Goal: Information Seeking & Learning: Learn about a topic

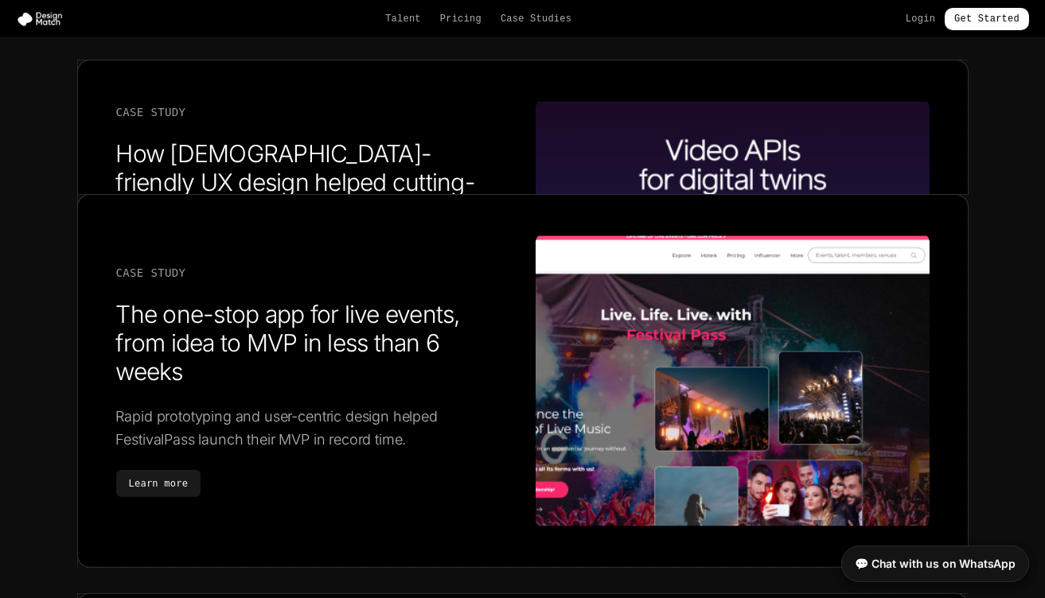
scroll to position [2745, 0]
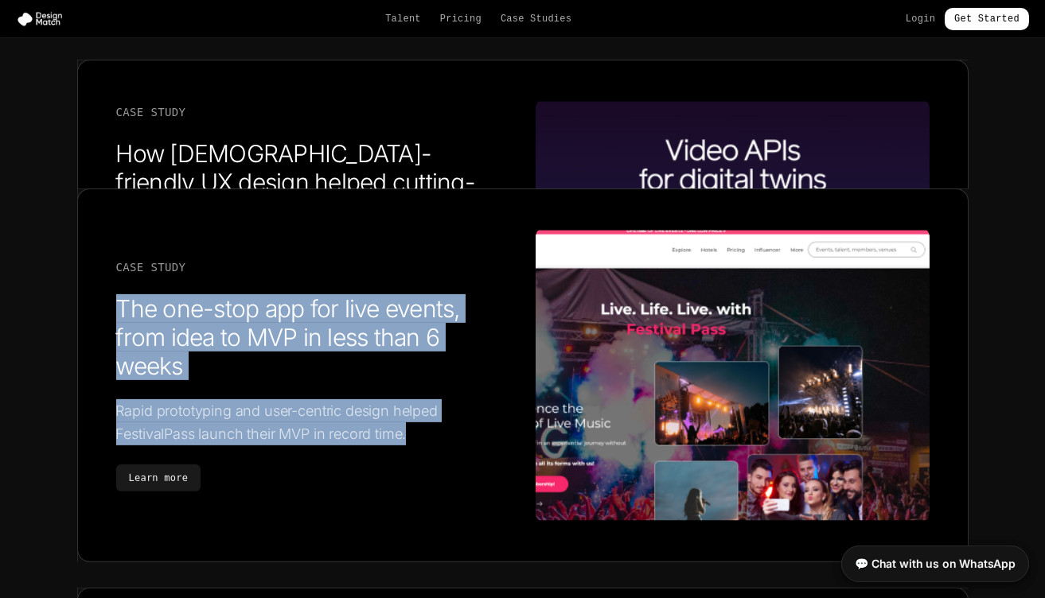
drag, startPoint x: 410, startPoint y: 425, endPoint x: 117, endPoint y: 298, distance: 319.0
click at [117, 298] on div "Case Study The one-stop app for live events, from idea to MVP in less than 6 we…" at bounding box center [313, 375] width 394 height 233
copy div "The one-stop app for live events, from idea to MVP in less than 6 weeks Rapid p…"
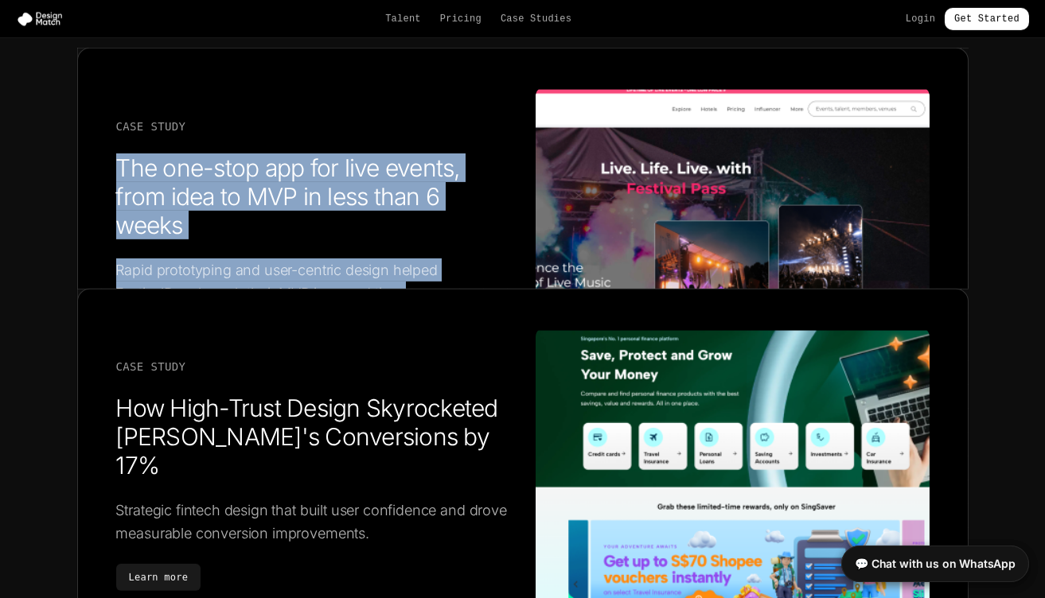
scroll to position [3164, 0]
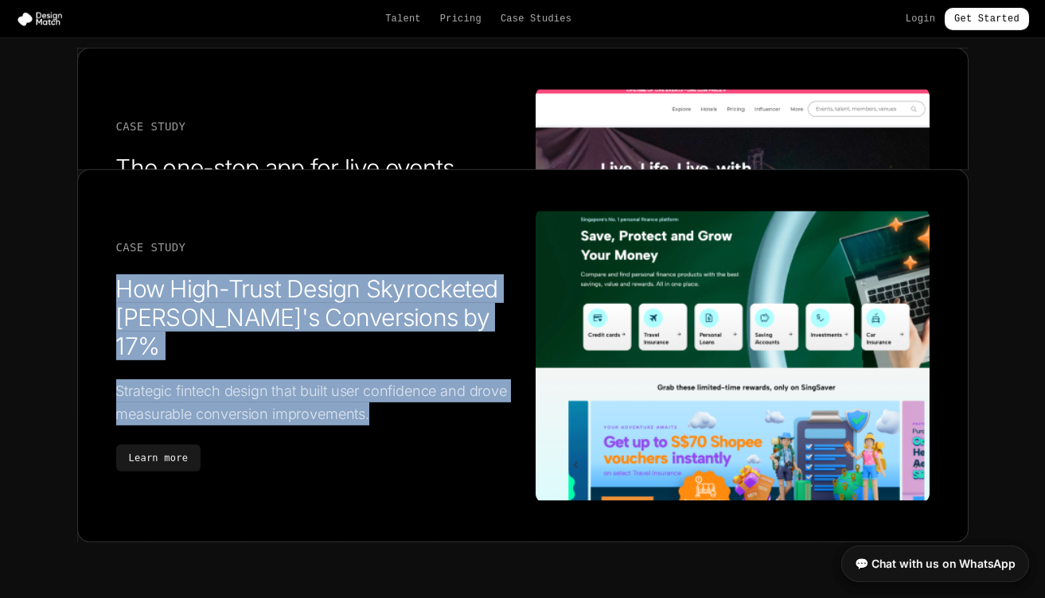
drag, startPoint x: 398, startPoint y: 390, endPoint x: 111, endPoint y: 291, distance: 303.7
click at [111, 291] on div "Case Study How High-Trust Design Skyrocketed Singsaver's Conversions by 17% Str…" at bounding box center [522, 355] width 891 height 373
copy div "How High-Trust Design Skyrocketed [PERSON_NAME]'s Conversions by 17% Strategic …"
click at [177, 444] on link "Learn more" at bounding box center [158, 457] width 85 height 27
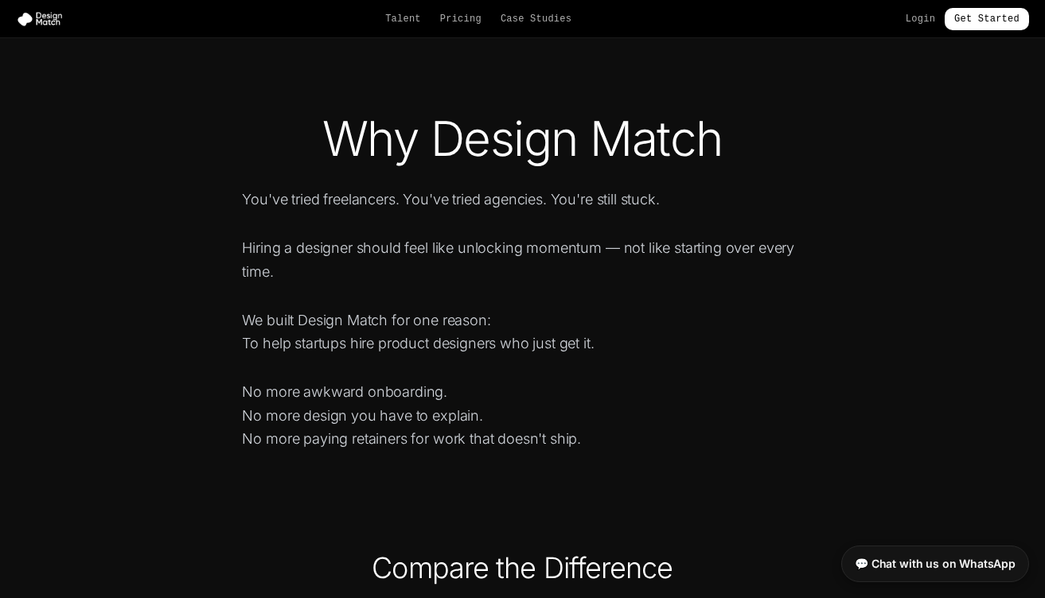
click at [543, 31] on nav "Talent Pricing Case Studies Login Get Started" at bounding box center [522, 19] width 1045 height 38
click at [543, 21] on link "Case Studies" at bounding box center [535, 19] width 71 height 13
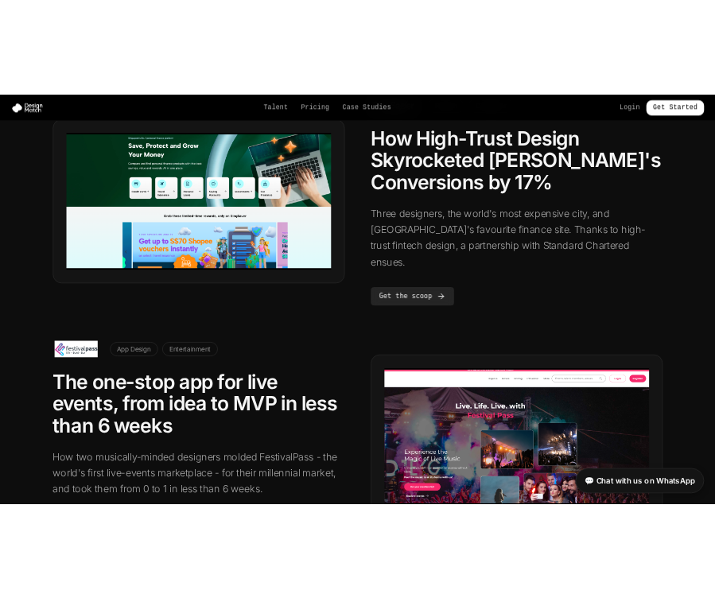
scroll to position [939, 0]
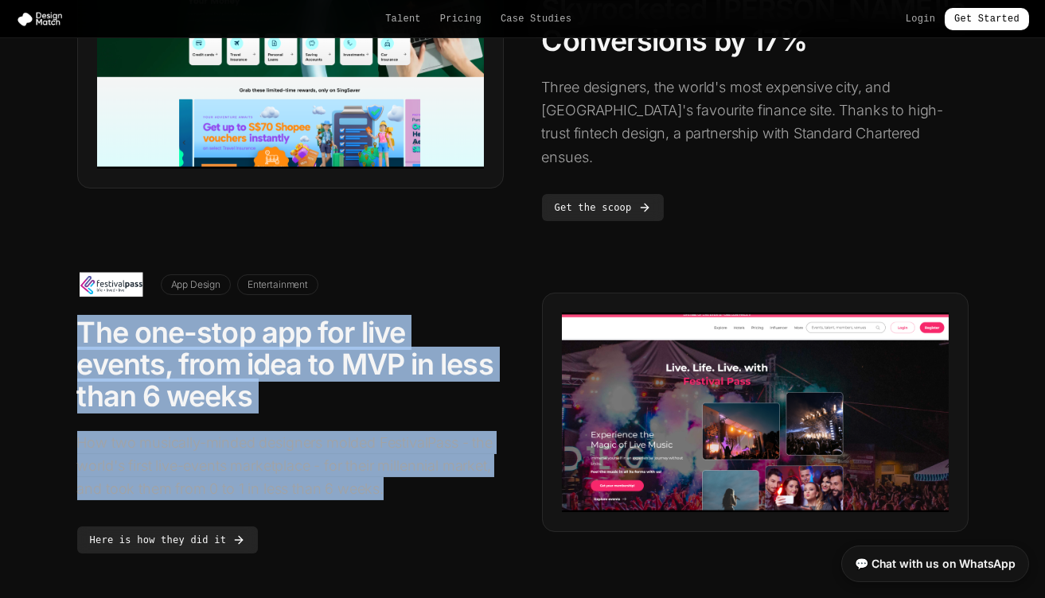
drag, startPoint x: 81, startPoint y: 265, endPoint x: 412, endPoint y: 429, distance: 369.4
click at [414, 430] on div "App Design Entertainment The one-stop app for live events, from idea to MVP in …" at bounding box center [290, 413] width 426 height 282
copy div "The one-stop app for live events, from idea to MVP in less than 6 weeks How two…"
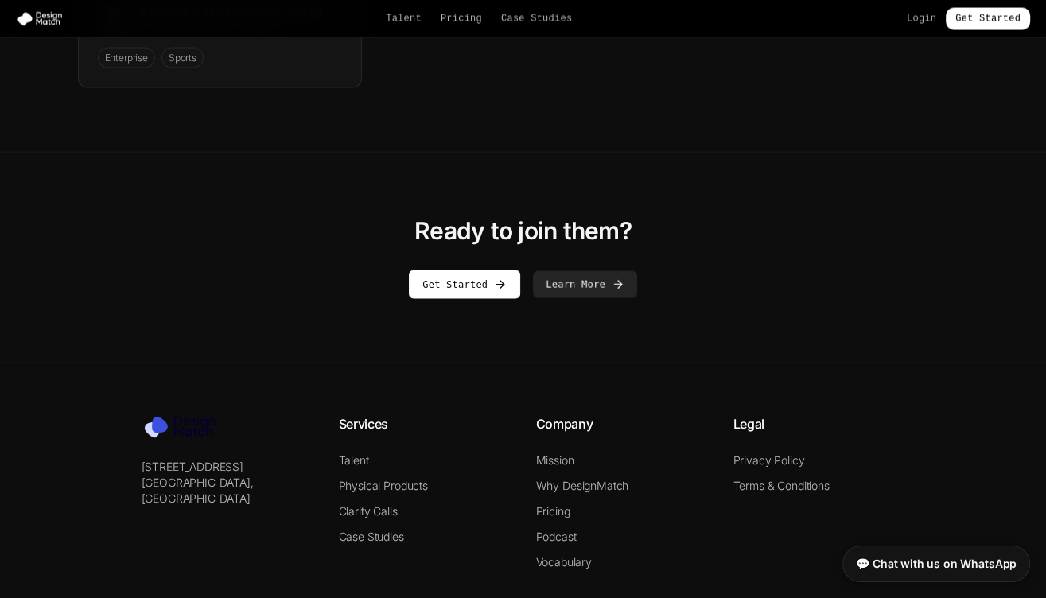
scroll to position [2586, 0]
